Goal: Task Accomplishment & Management: Complete application form

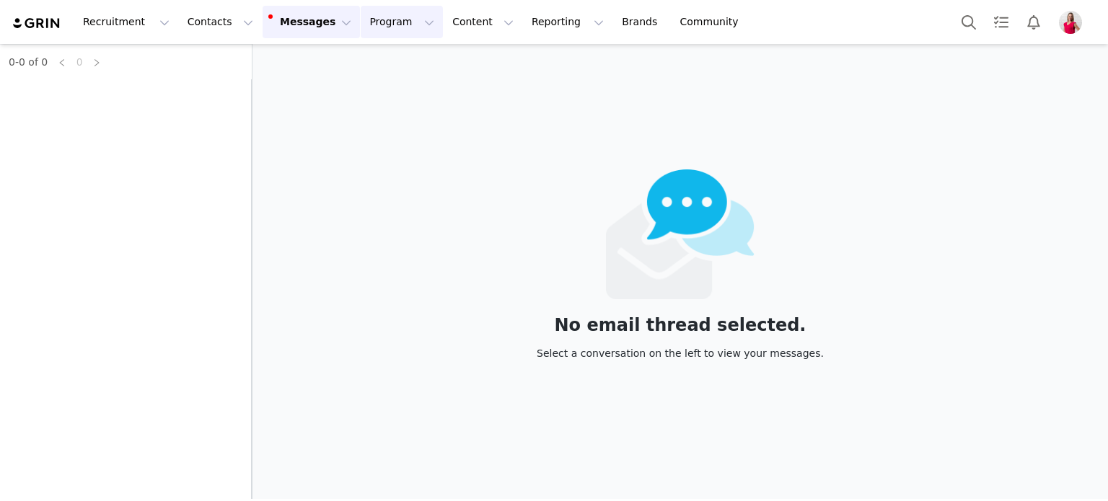
click at [386, 24] on button "Program Program" at bounding box center [402, 22] width 82 height 32
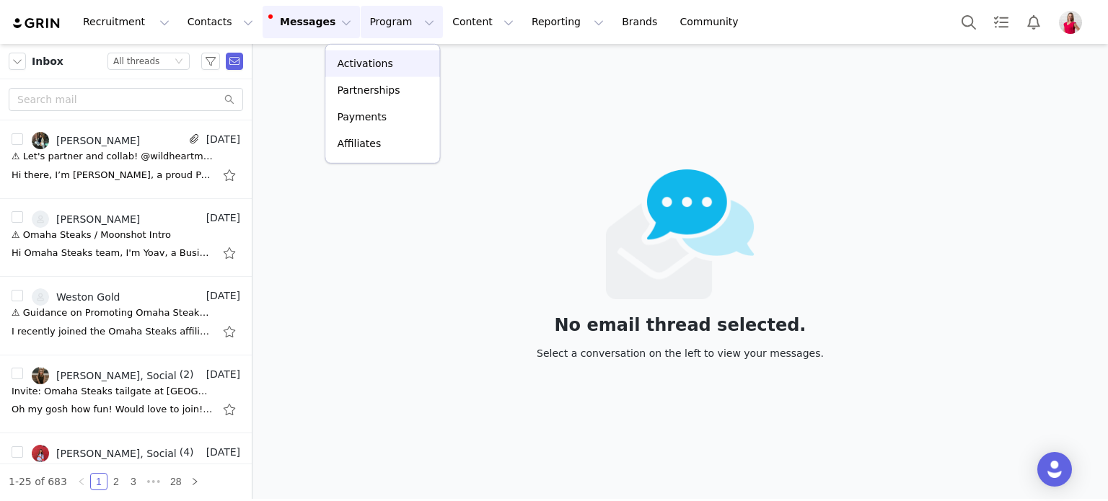
click at [372, 63] on p "Activations" at bounding box center [365, 63] width 56 height 15
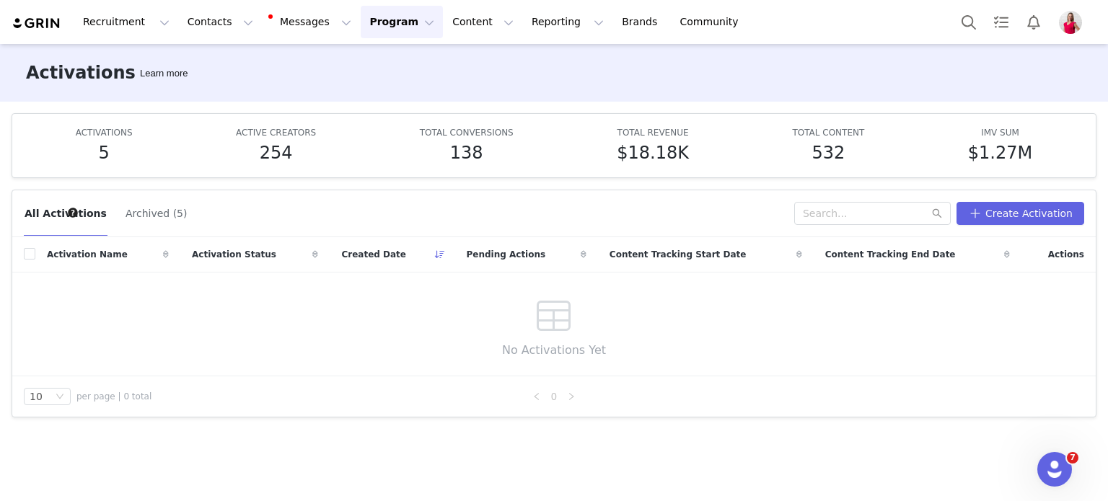
click at [129, 206] on button "Archived (5)" at bounding box center [156, 213] width 63 height 23
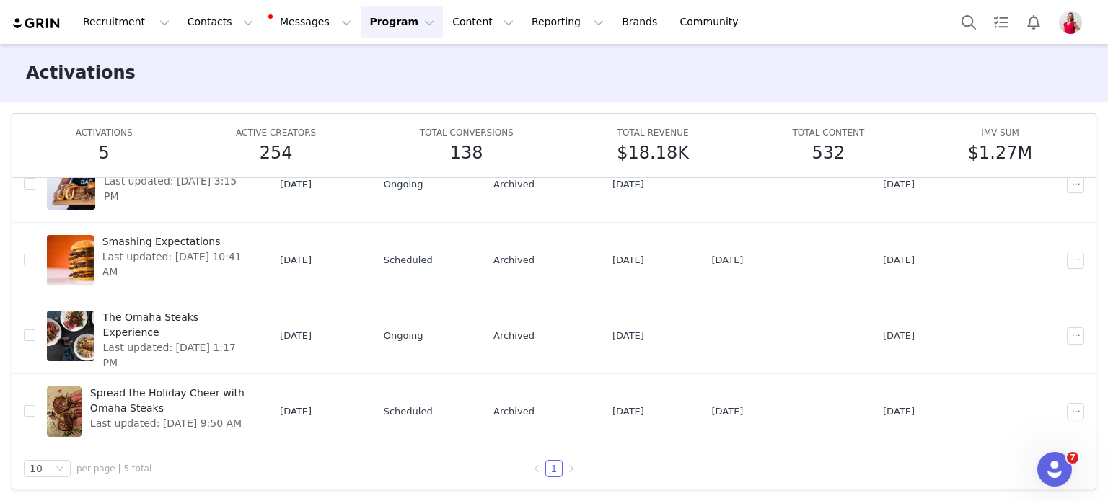
scroll to position [75, 0]
click at [198, 387] on span "Spread the Holiday Cheer with Omaha Steaks" at bounding box center [169, 400] width 158 height 30
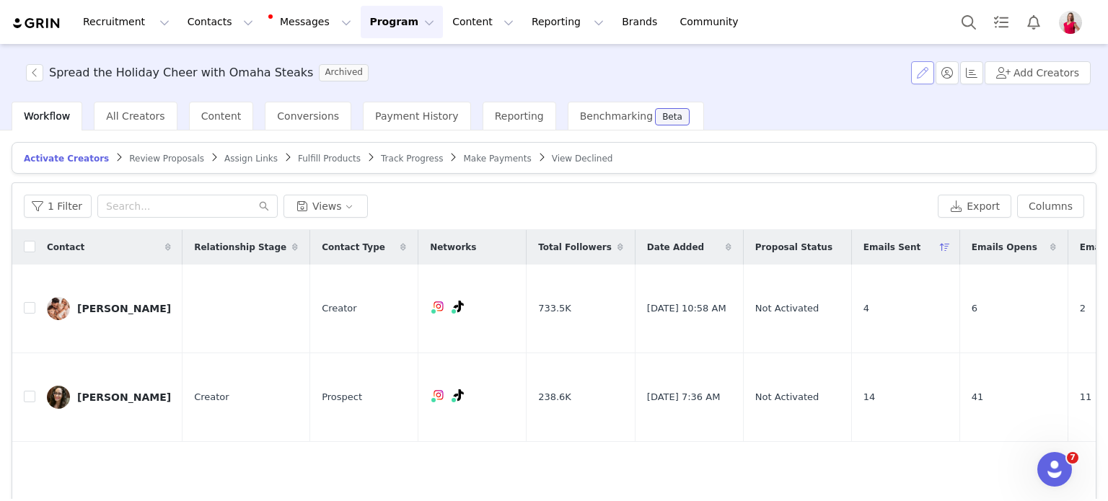
click at [924, 71] on button "button" at bounding box center [922, 72] width 23 height 23
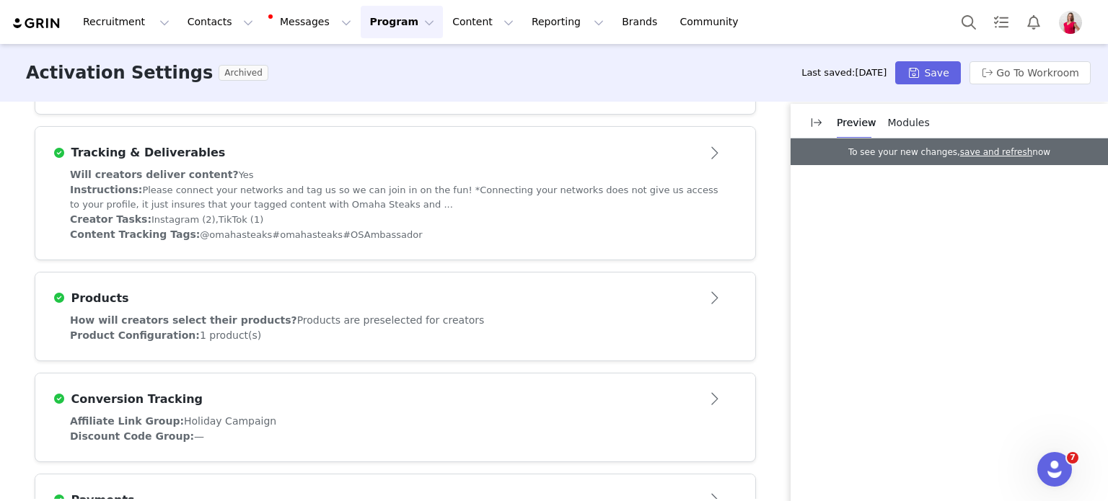
scroll to position [649, 0]
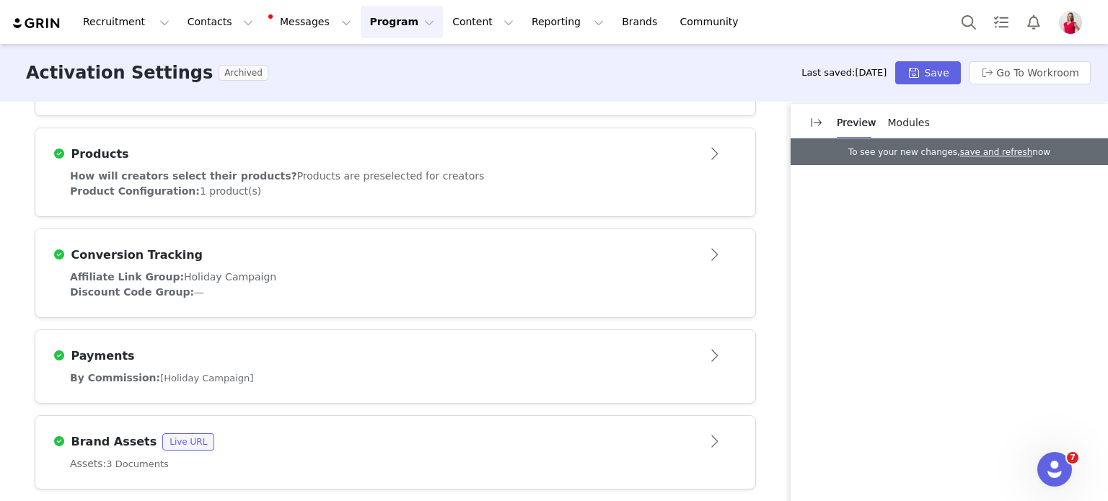
click at [713, 253] on button "Open module" at bounding box center [715, 255] width 45 height 23
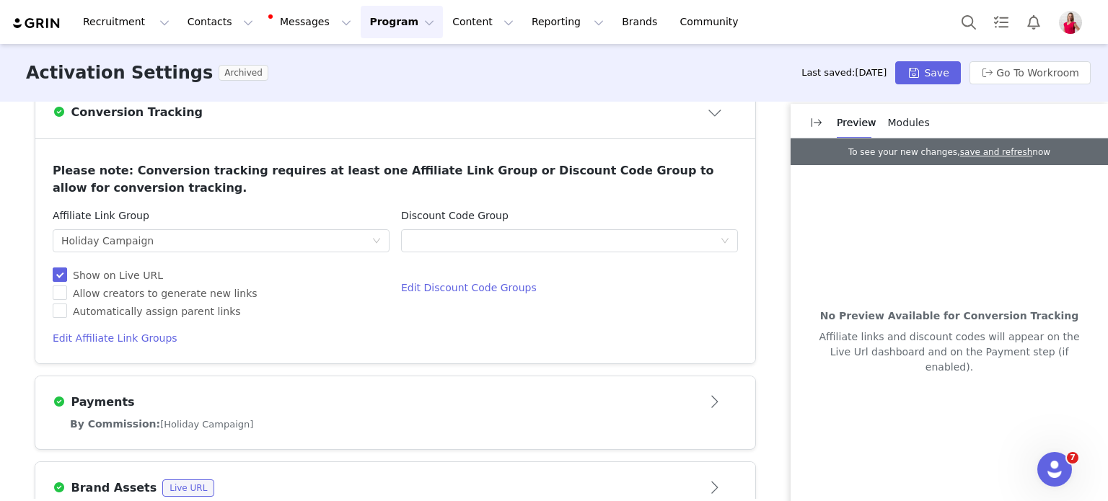
scroll to position [793, 0]
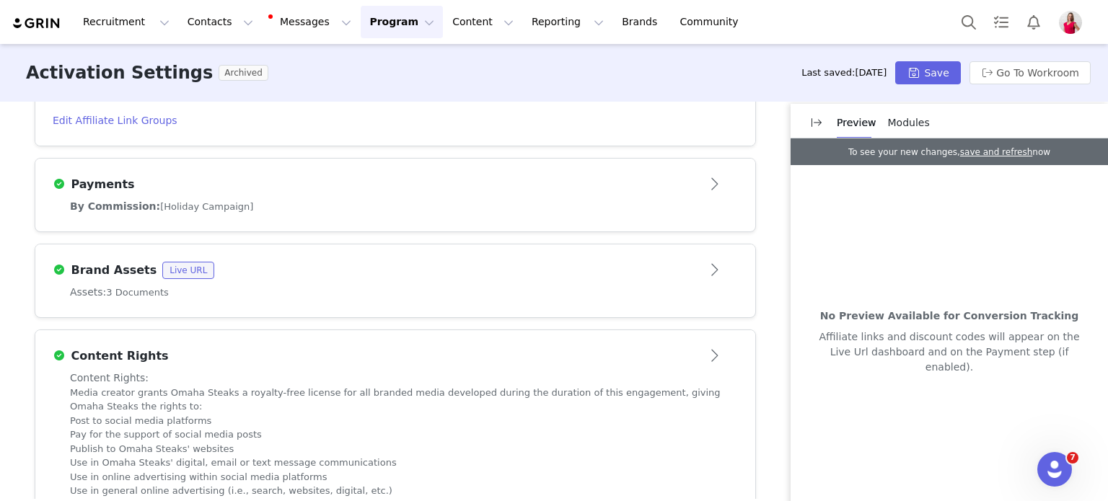
click at [170, 195] on div "Payments" at bounding box center [395, 184] width 685 height 23
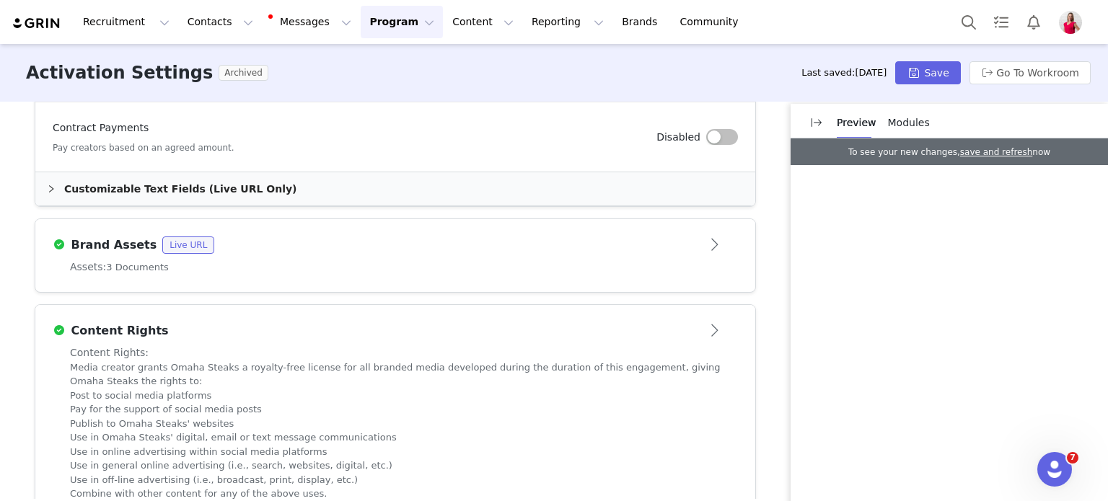
scroll to position [1029, 0]
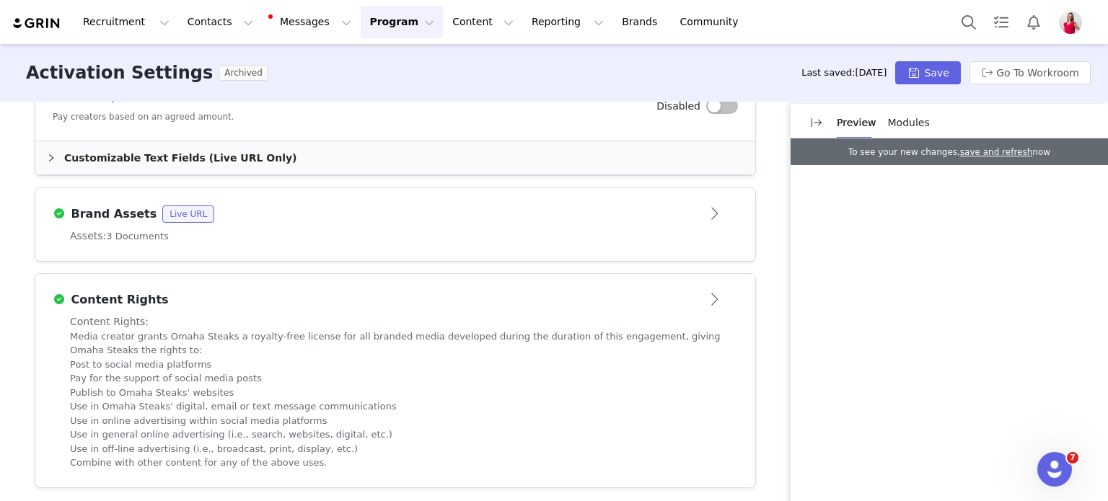
click at [369, 240] on div "Assets: 3 Documents" at bounding box center [395, 236] width 650 height 15
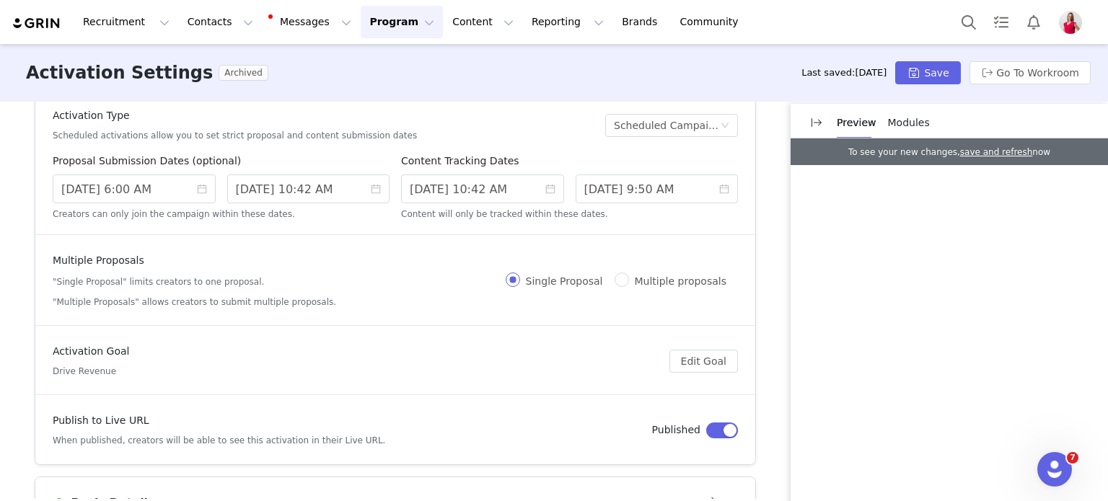
scroll to position [0, 0]
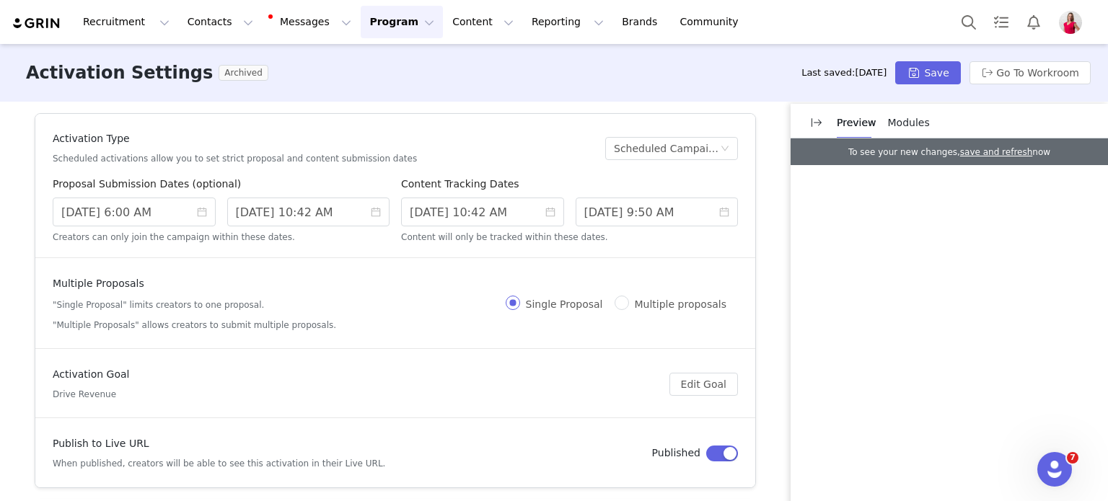
click at [611, 61] on div "Activation Settings Archived Last saved: [DATE] Save Go To Workroom" at bounding box center [554, 73] width 1108 height 58
click at [376, 22] on button "Program Program" at bounding box center [402, 22] width 82 height 32
click at [366, 60] on p "Activations" at bounding box center [365, 63] width 56 height 15
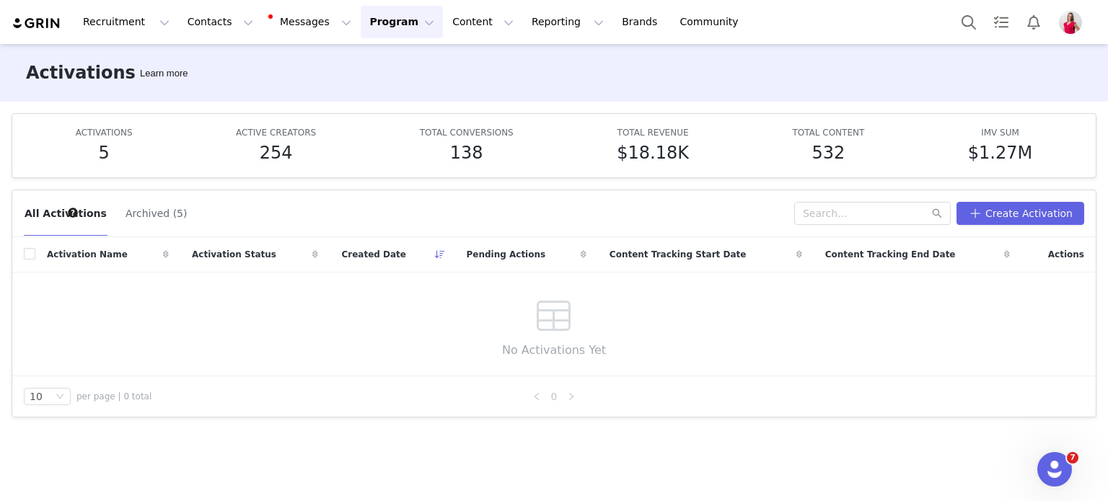
click at [386, 20] on button "Program Program" at bounding box center [402, 22] width 82 height 32
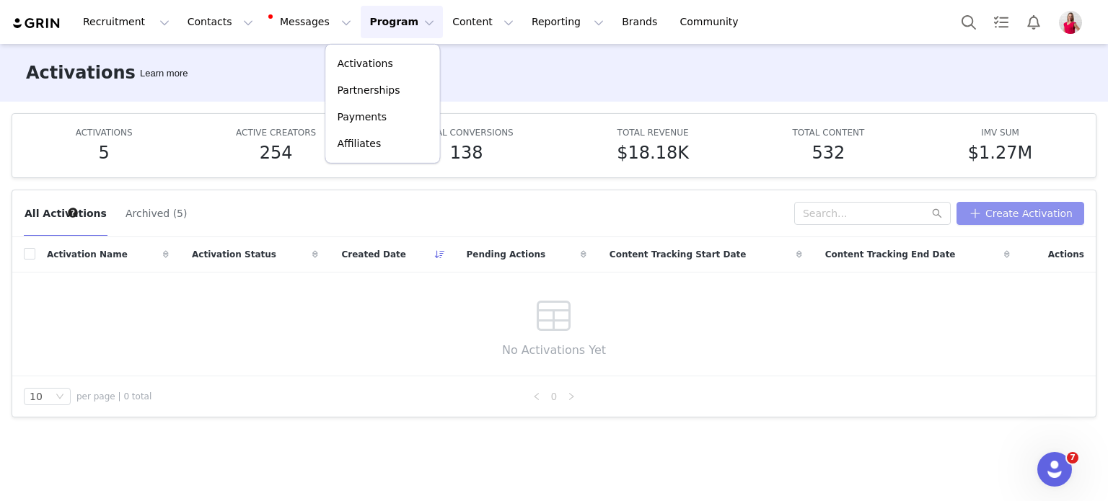
click at [1002, 213] on button "Create Activation" at bounding box center [1020, 213] width 128 height 23
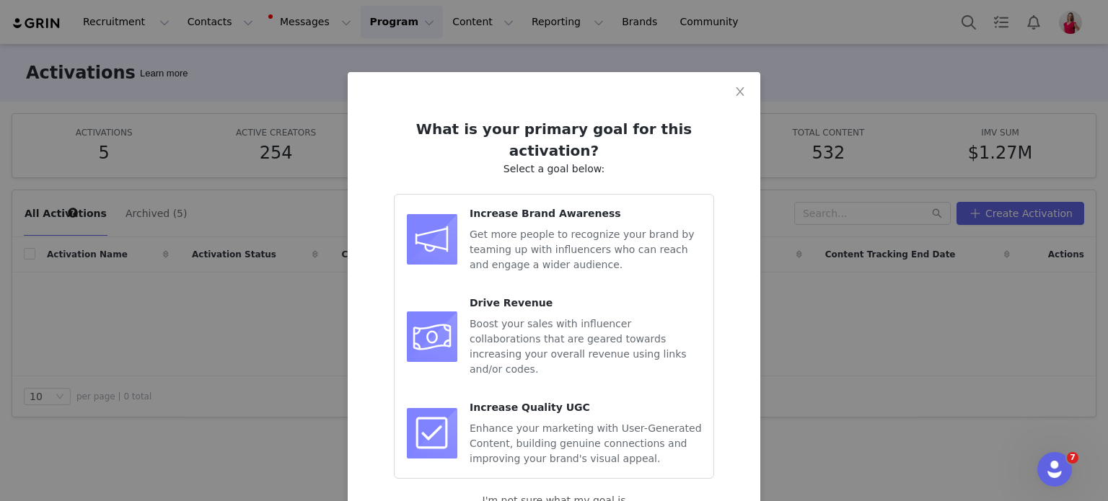
click at [506, 318] on span "Boost your sales with influencer collaborations that are geared towards increas…" at bounding box center [577, 346] width 217 height 57
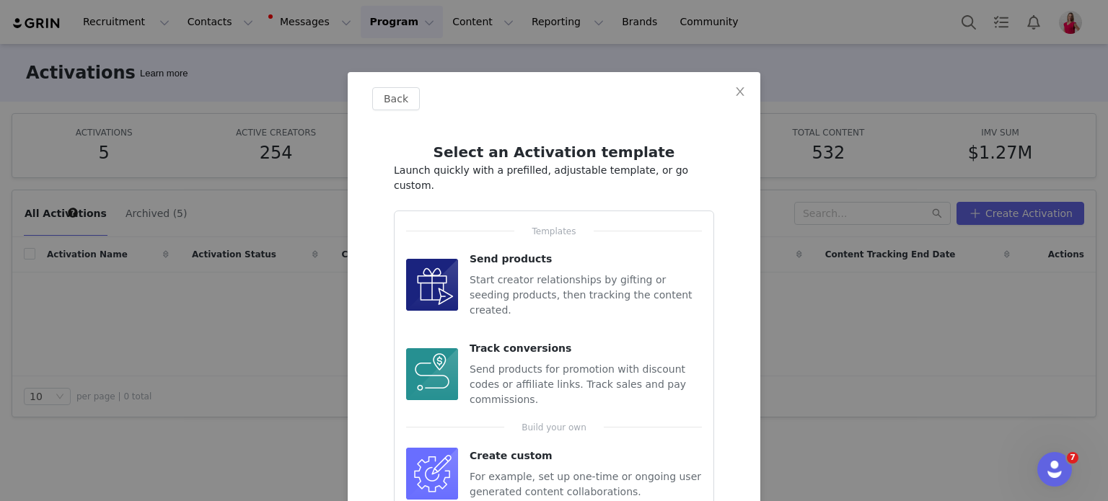
click at [493, 274] on span "Start creator relationships by gifting or seeding products, then tracking the c…" at bounding box center [580, 295] width 223 height 42
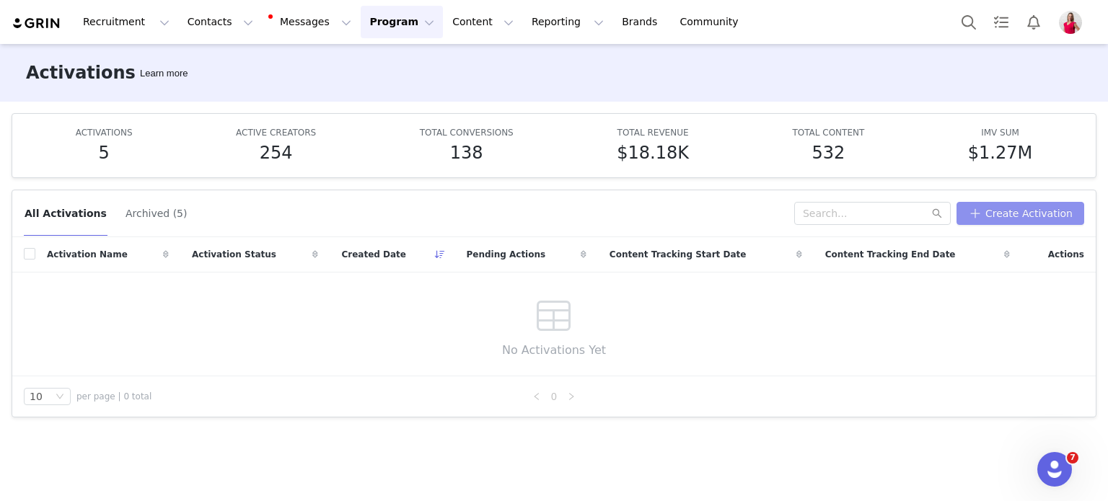
click at [1019, 207] on button "Create Activation" at bounding box center [1020, 213] width 128 height 23
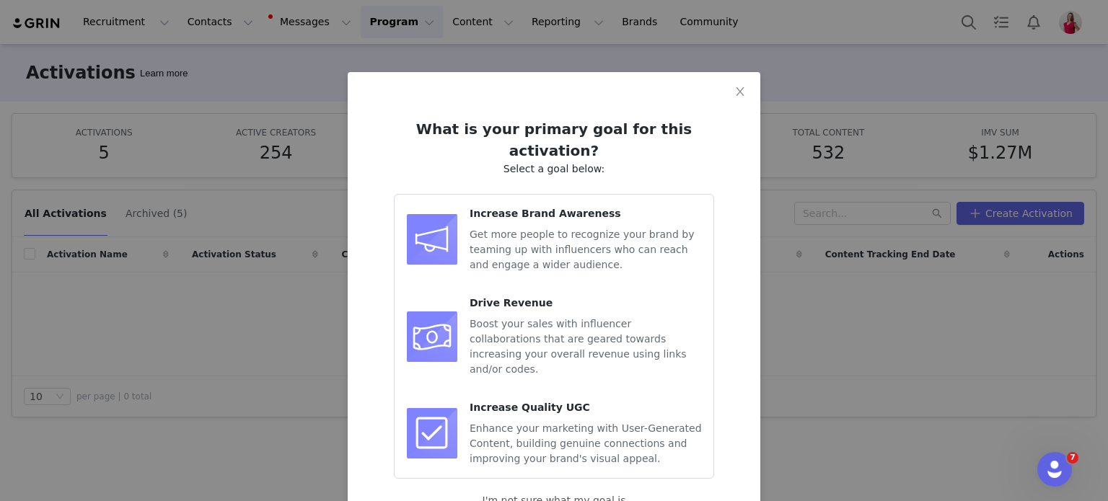
click at [564, 206] on div "Increase Brand Awareness Get more people to recognize your brand by teaming up …" at bounding box center [585, 239] width 232 height 66
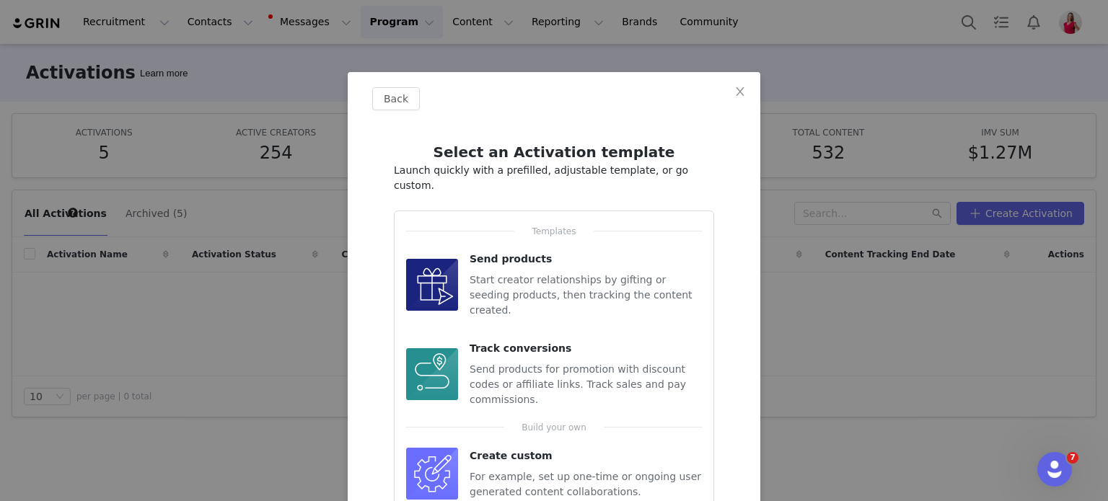
click at [580, 363] on span "Send products for promotion with discount codes or affiliate links. Track sales…" at bounding box center [577, 384] width 216 height 42
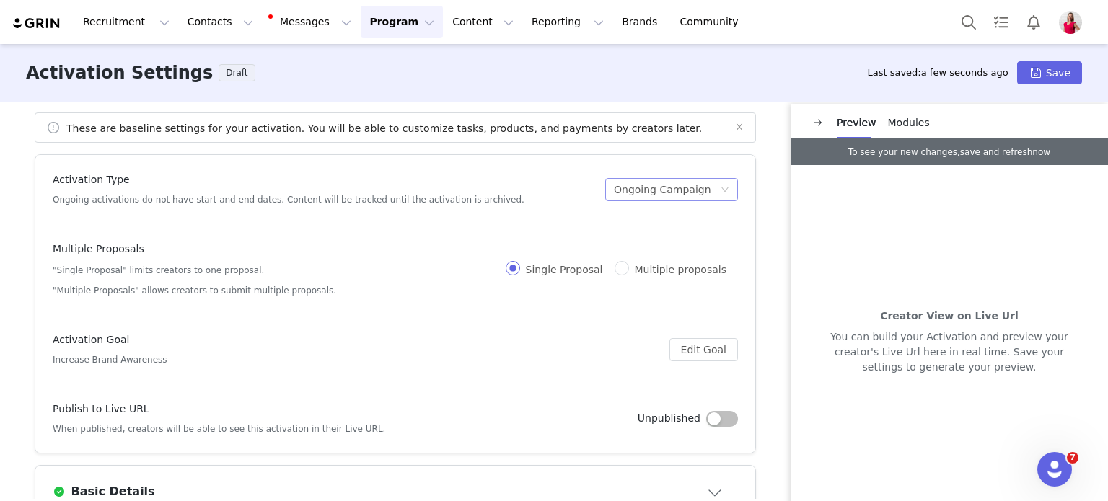
click at [713, 184] on div "Ongoing Campaign" at bounding box center [667, 190] width 106 height 22
click at [619, 297] on article "Multiple Proposals "Single Proposal" limits creators to one proposal. "Multiple…" at bounding box center [395, 269] width 720 height 90
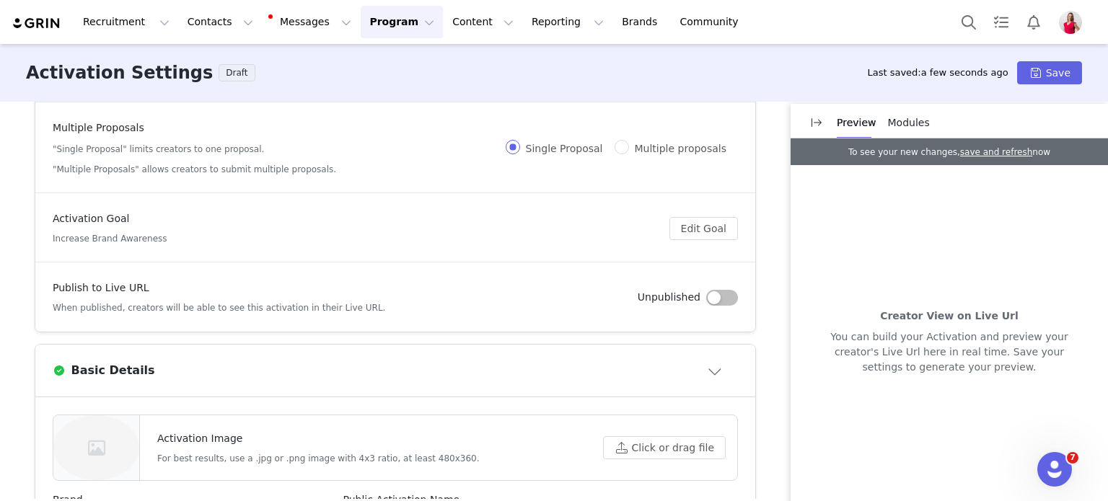
scroll to position [144, 0]
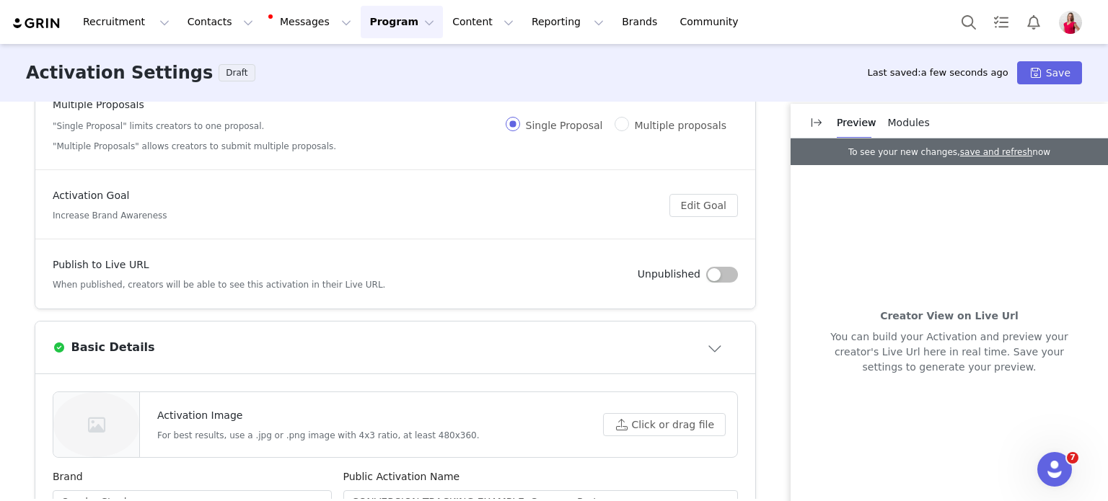
click at [262, 216] on div "Activation Goal Increase Brand Awareness" at bounding box center [361, 205] width 617 height 34
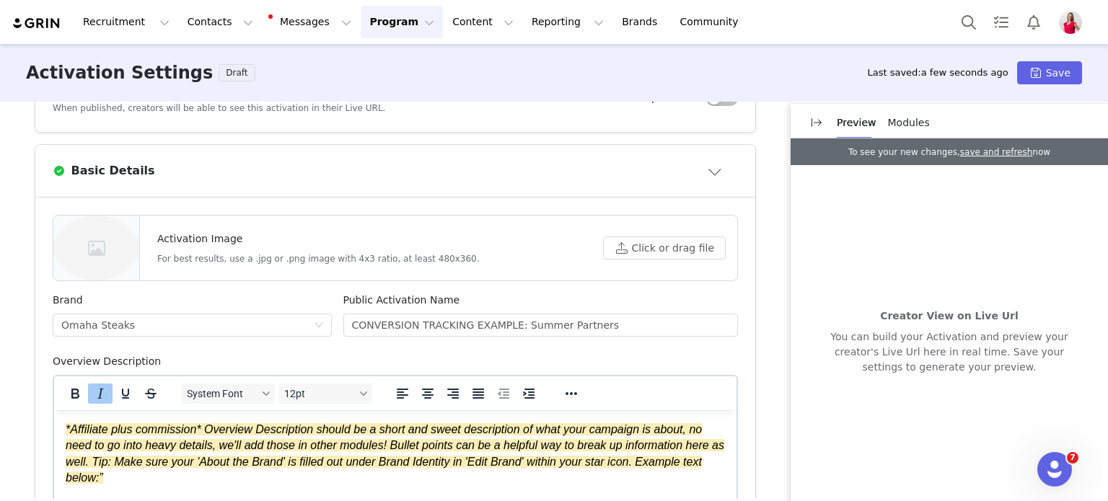
scroll to position [361, 0]
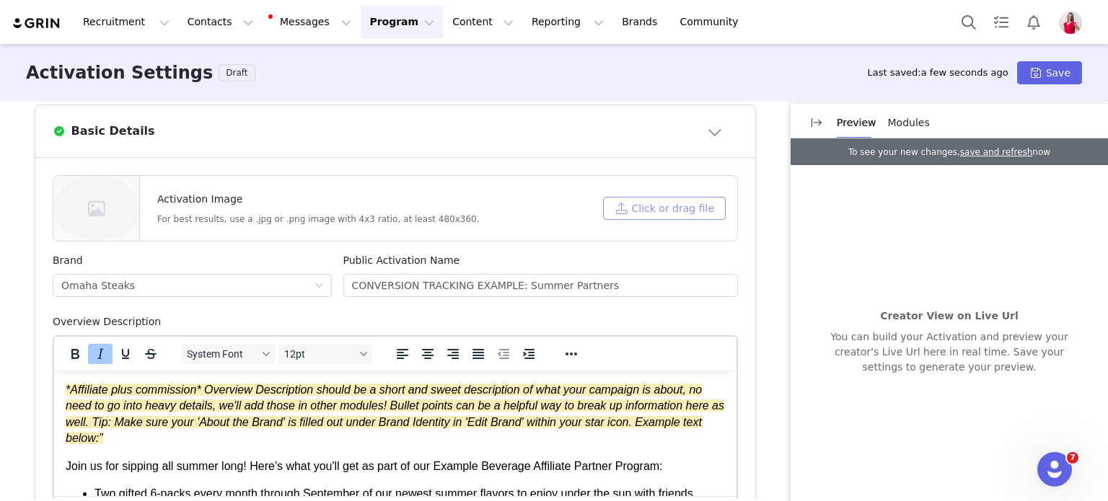
click at [661, 208] on button "Click or drag file" at bounding box center [664, 208] width 123 height 23
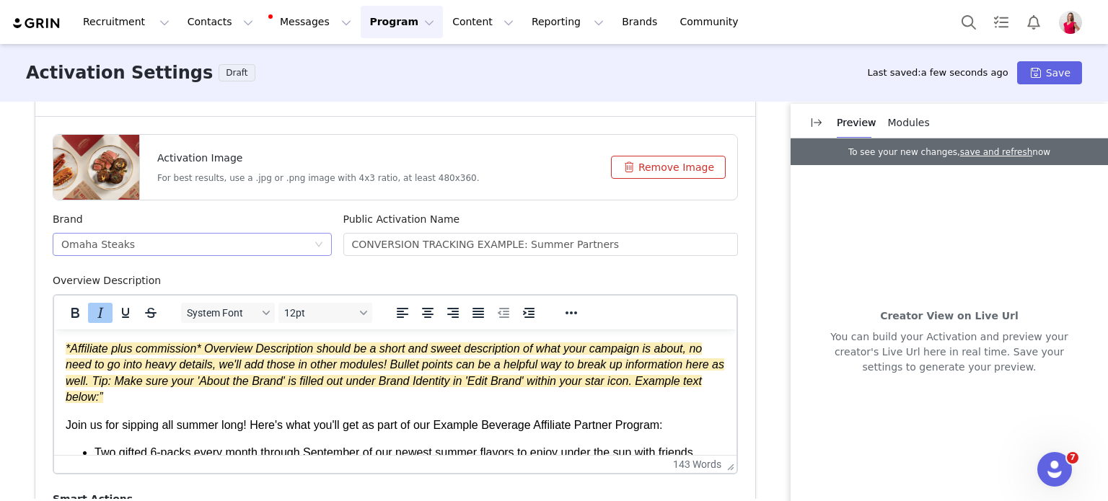
scroll to position [433, 0]
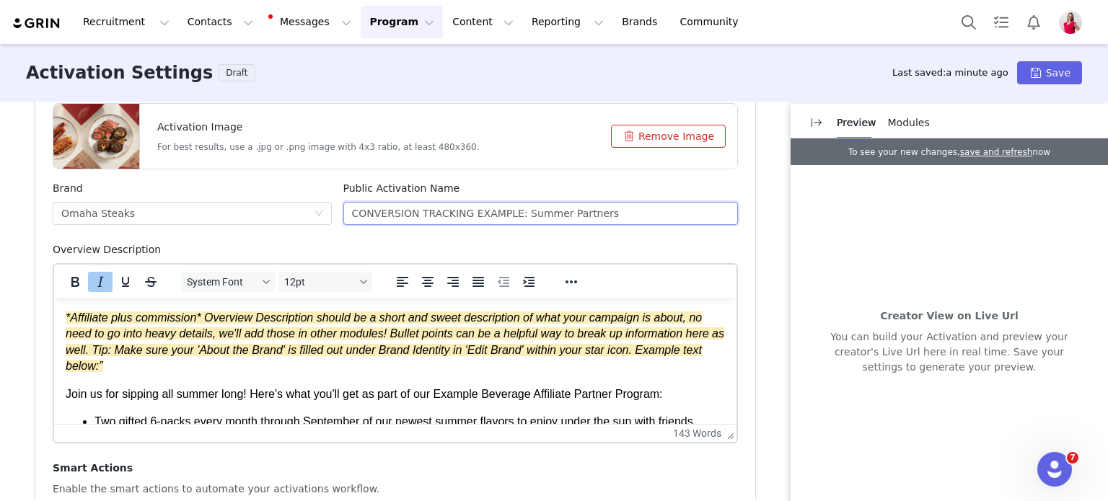
click at [545, 215] on input "CONVERSION TRACKING EXAMPLE: Summer Partners" at bounding box center [540, 213] width 395 height 23
drag, startPoint x: 622, startPoint y: 215, endPoint x: 304, endPoint y: 206, distance: 317.4
click at [304, 206] on div "Brand Omaha Steaks Public Activation Name CONVERSION TRACKING EXAMPLE: Summer P…" at bounding box center [395, 211] width 697 height 61
paste input "Why Omaha Steaks is the Perfect Holiday Gift:"
drag, startPoint x: 368, startPoint y: 213, endPoint x: 339, endPoint y: 220, distance: 29.7
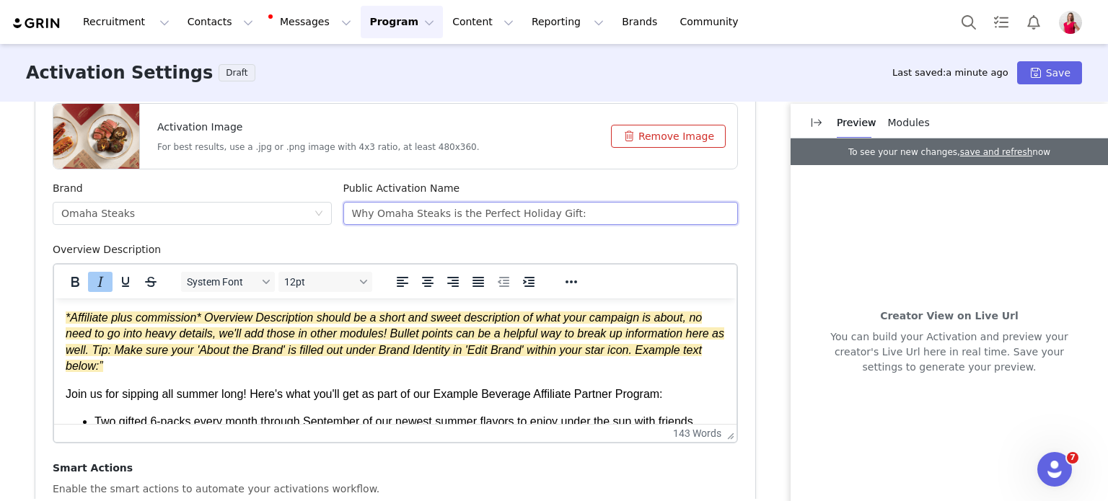
click at [343, 220] on input "Why Omaha Steaks is the Perfect Holiday Gift:" at bounding box center [540, 213] width 395 height 23
click at [537, 219] on input "Omaha Steaks is the Perfect Holiday Gift:" at bounding box center [540, 213] width 395 height 23
type input "Omaha Steaks is the Perfect Holiday Gift"
click at [367, 368] on body "*Affiliate plus commission* Overview Description should be a short and sweet de…" at bounding box center [395, 386] width 659 height 152
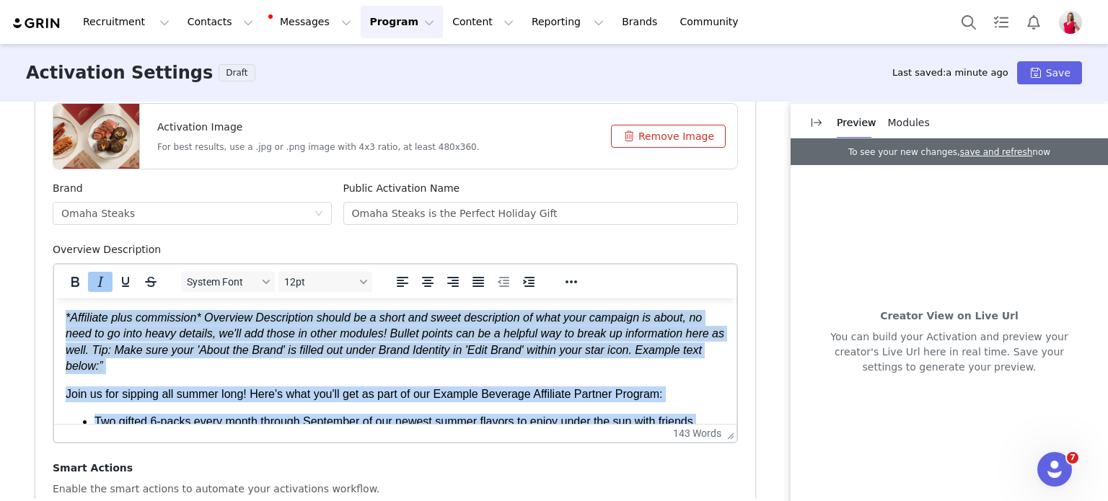
scroll to position [32, 0]
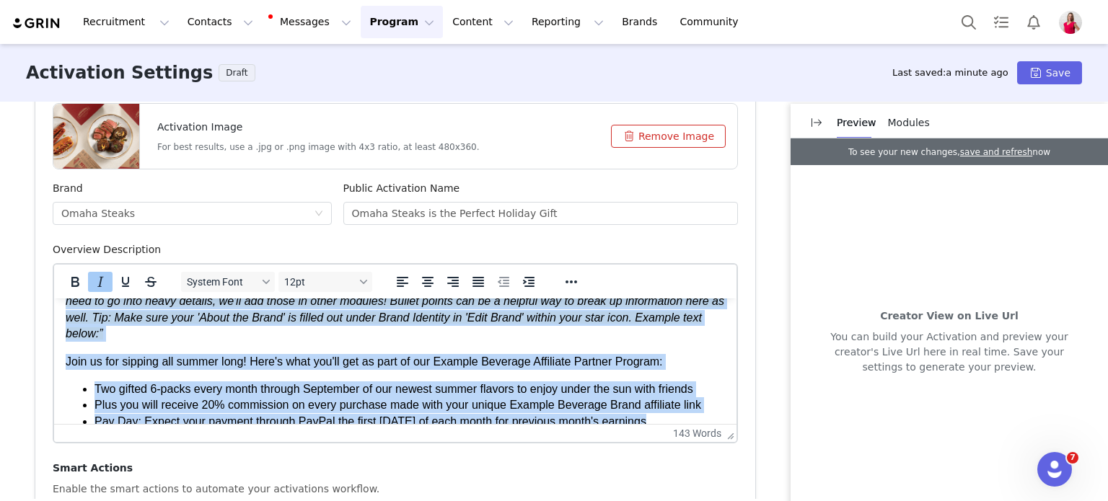
drag, startPoint x: 66, startPoint y: 318, endPoint x: 619, endPoint y: 751, distance: 702.7
click at [678, 441] on html "*Affiliate plus commission* Overview Description should be a short and sweet de…" at bounding box center [395, 353] width 682 height 175
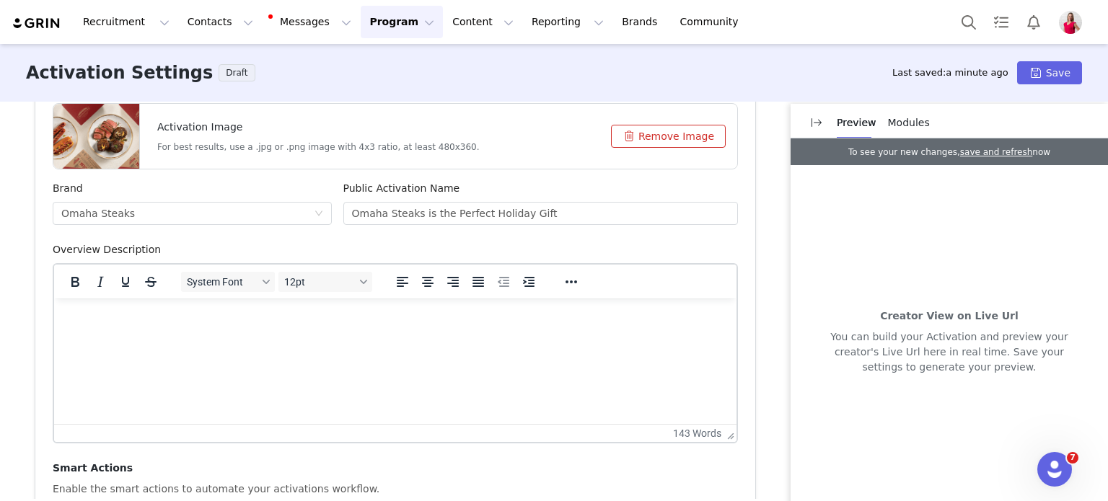
scroll to position [0, 0]
click at [240, 338] on html at bounding box center [395, 318] width 682 height 39
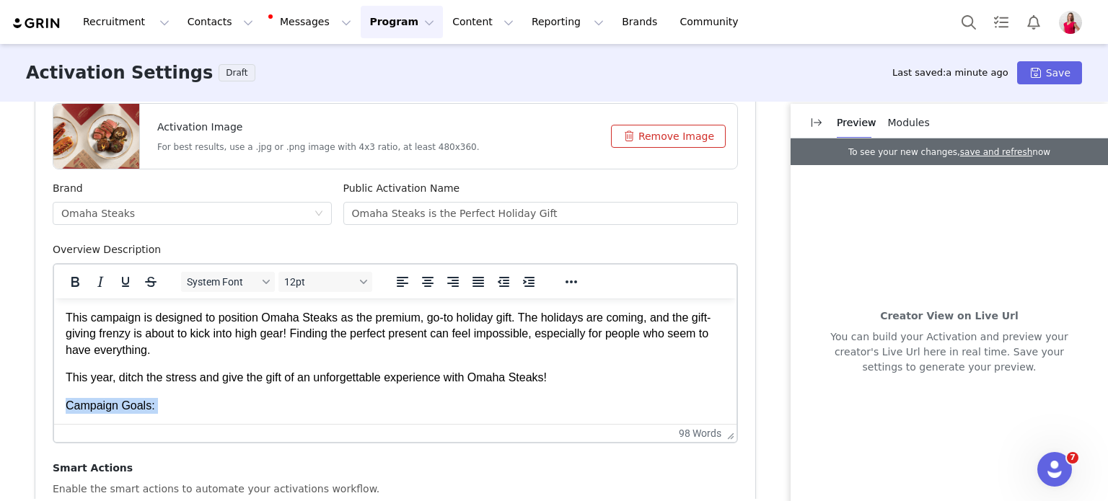
drag, startPoint x: 473, startPoint y: 415, endPoint x: 102, endPoint y: 686, distance: 459.4
click at [54, 389] on html "This campaign is designed to position Omaha Steaks as the premium, go-to holida…" at bounding box center [395, 418] width 682 height 238
click at [623, 383] on p "This year, ditch the stress and give the gift of an unforgettable experience wi…" at bounding box center [395, 378] width 659 height 16
click at [219, 398] on html "This campaign is designed to position Omaha Steaks as the premium, go-to holida…" at bounding box center [395, 349] width 682 height 100
click at [465, 398] on html "This campaign is designed to position Omaha Steaks as the premium, go-to holida…" at bounding box center [395, 349] width 682 height 100
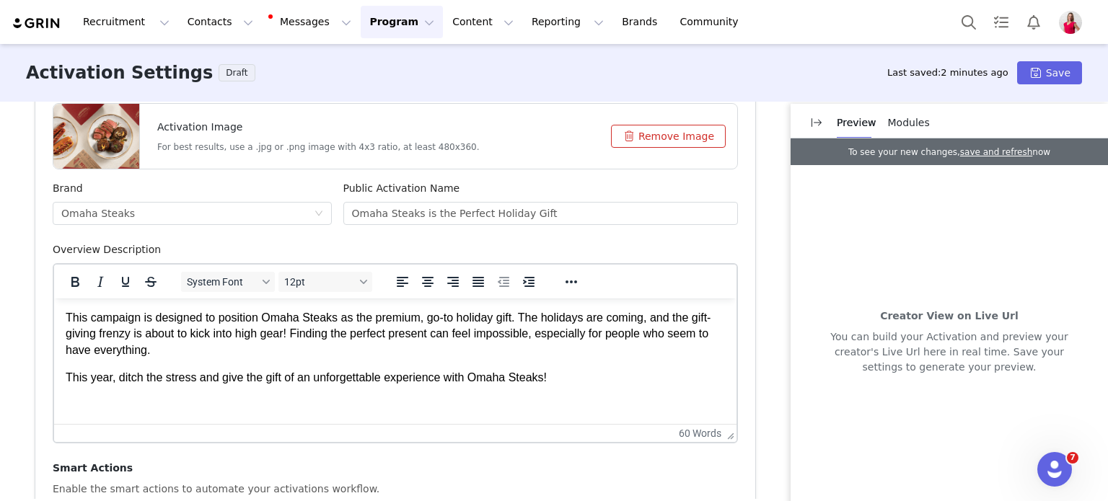
click at [584, 393] on html "This campaign is designed to position Omaha Steaks as the premium, go-to holida…" at bounding box center [395, 349] width 682 height 100
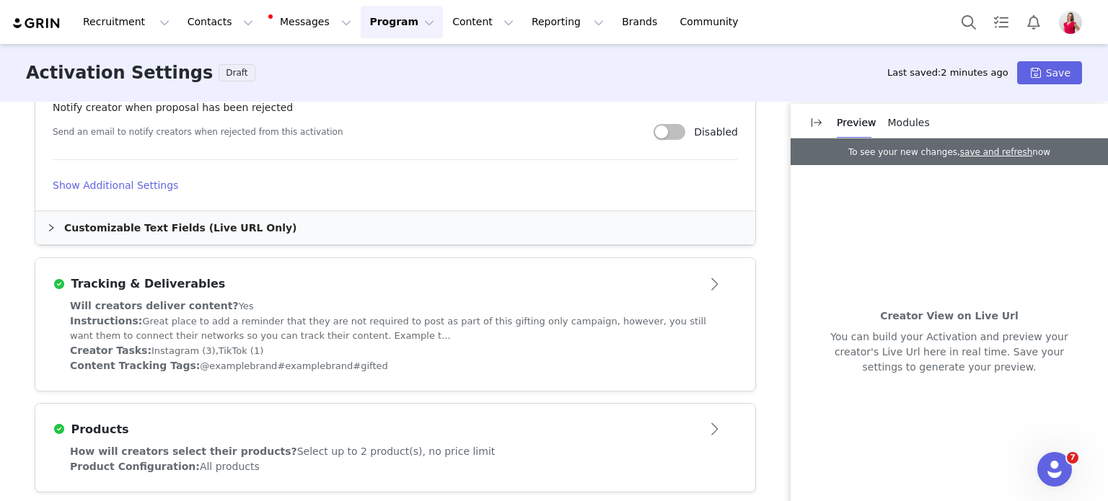
scroll to position [938, 0]
click at [120, 227] on div "Customizable Text Fields (Live URL Only)" at bounding box center [395, 227] width 720 height 33
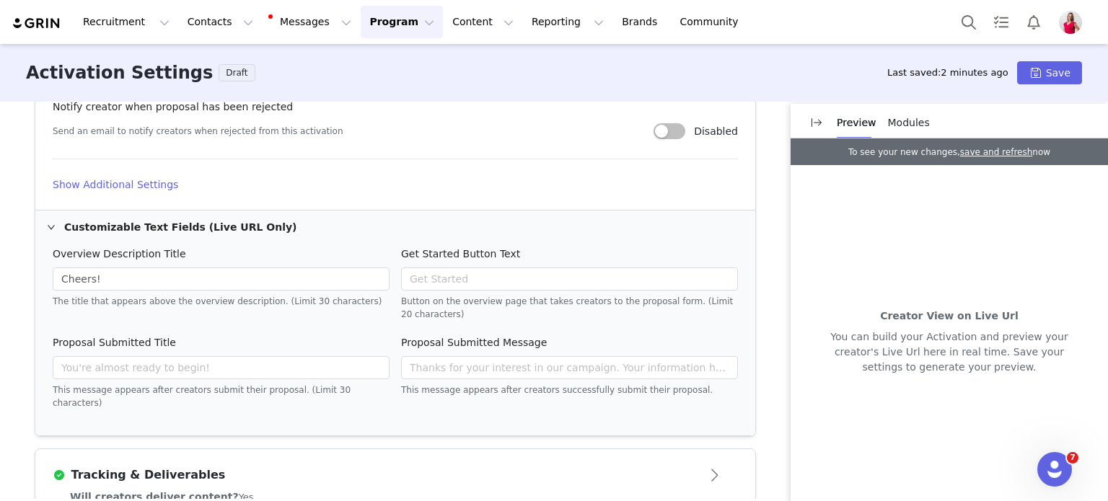
click at [145, 182] on h4 "Show Additional Settings" at bounding box center [395, 184] width 685 height 15
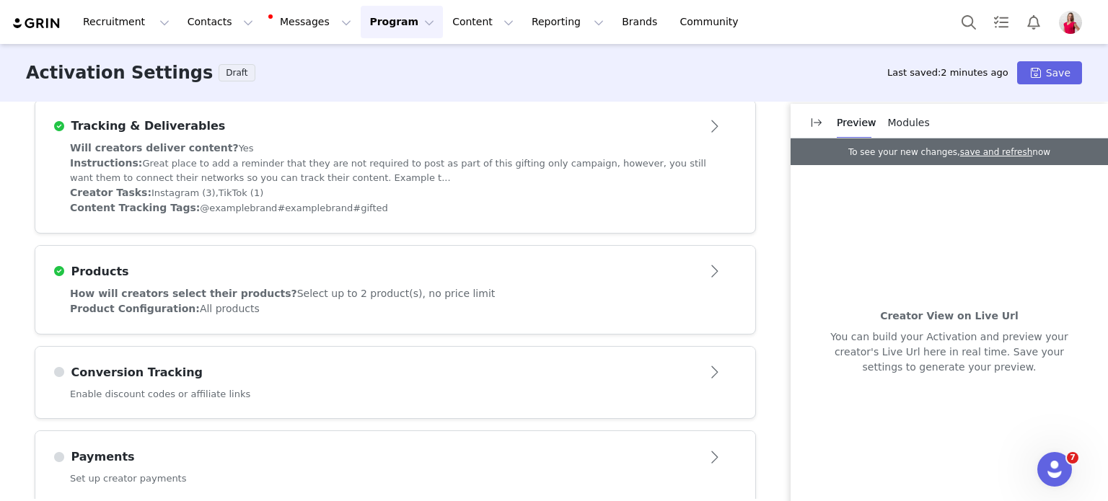
scroll to position [1442, 0]
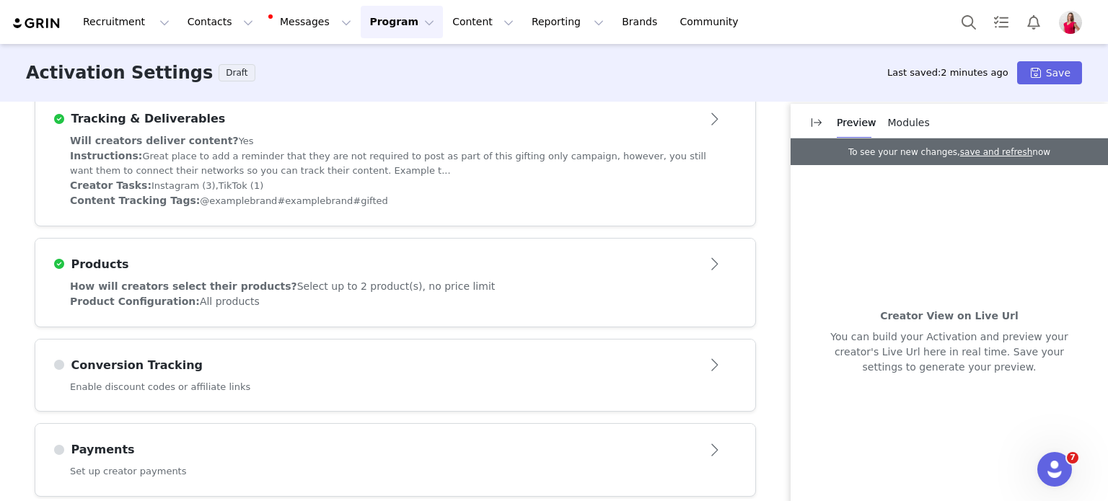
click at [251, 162] on div "Instructions: Great place to add a reminder that they are not required to post …" at bounding box center [395, 164] width 650 height 30
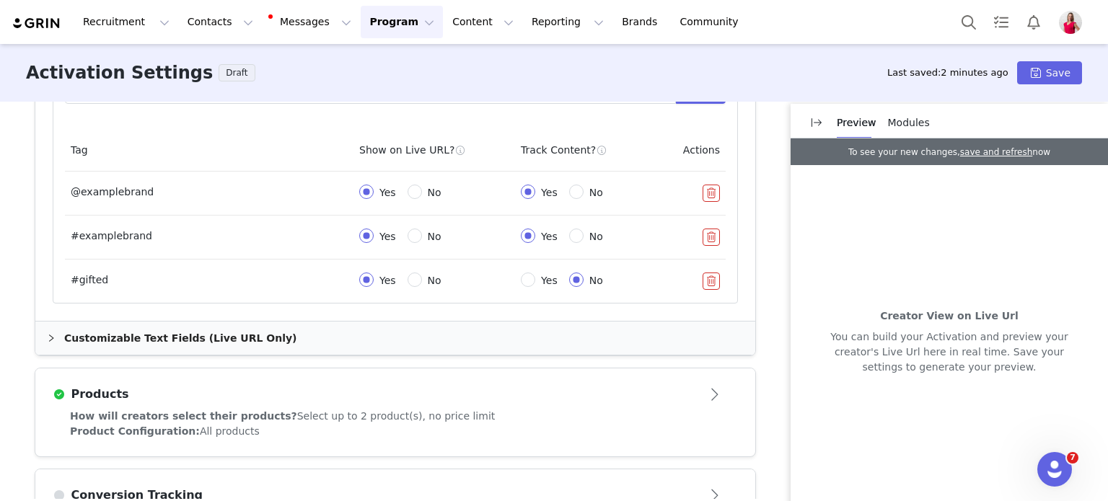
scroll to position [896, 0]
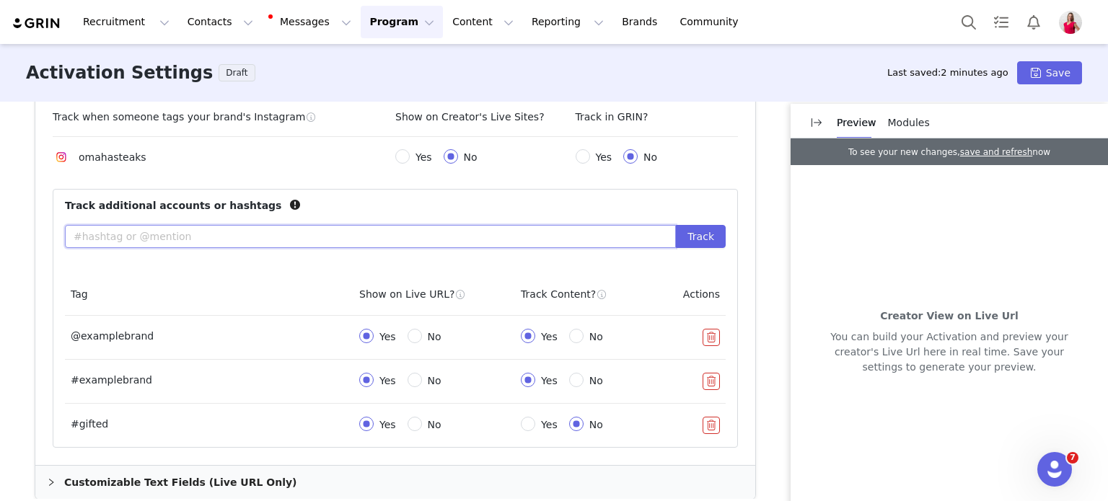
click at [185, 234] on input "text" at bounding box center [370, 236] width 611 height 23
click at [79, 330] on td "@examplebrand" at bounding box center [209, 338] width 288 height 44
click at [196, 238] on input "text" at bounding box center [370, 236] width 611 height 23
type input "@omahasteaks"
click at [705, 238] on button "Track" at bounding box center [701, 236] width 50 height 23
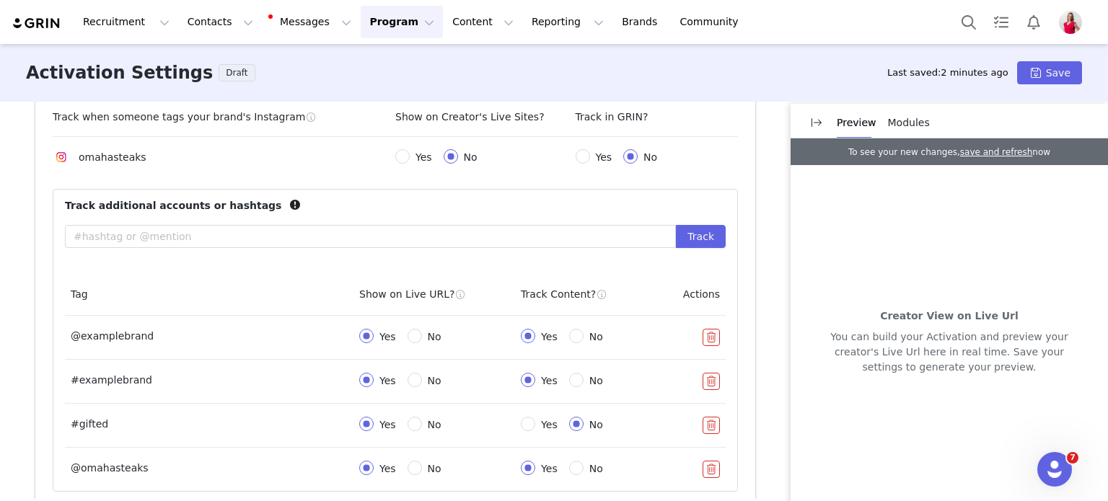
click at [710, 337] on button "button" at bounding box center [710, 337] width 17 height 17
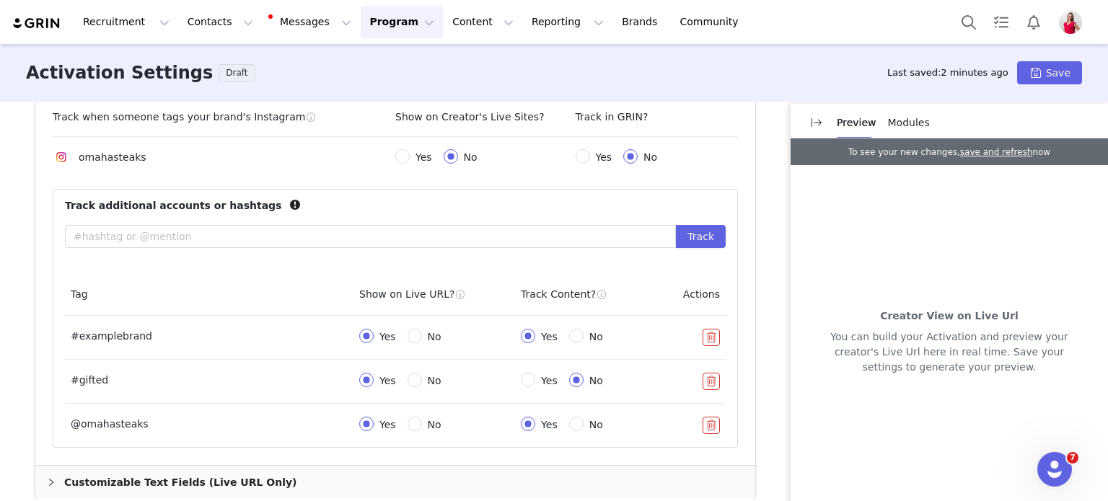
click at [710, 337] on button "button" at bounding box center [710, 337] width 17 height 17
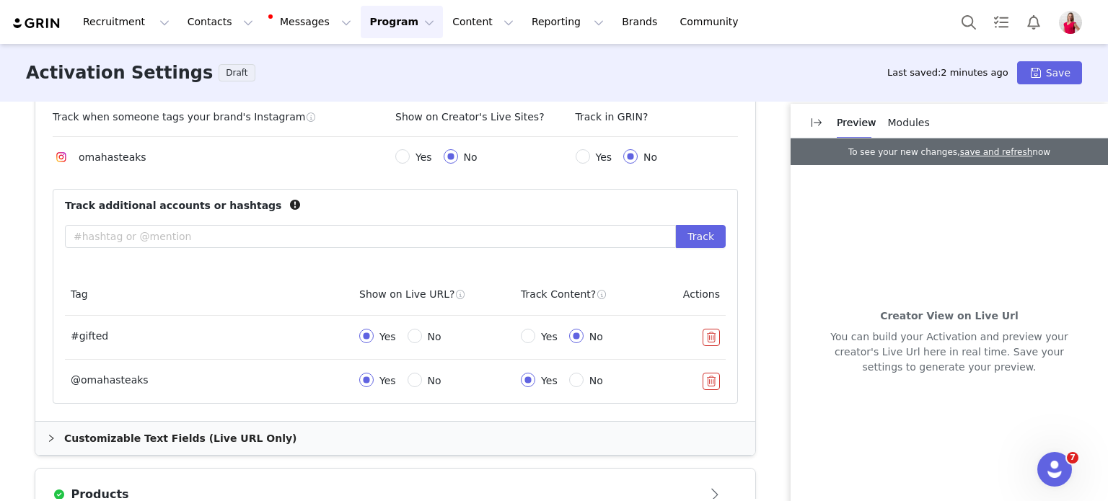
click at [707, 337] on button "button" at bounding box center [710, 337] width 17 height 17
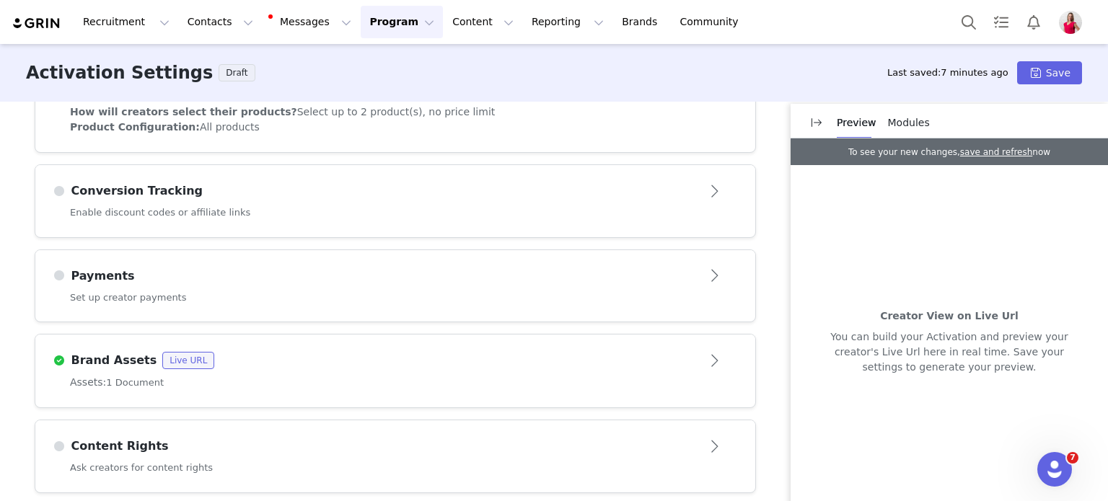
scroll to position [1261, 0]
